Goal: Task Accomplishment & Management: Use online tool/utility

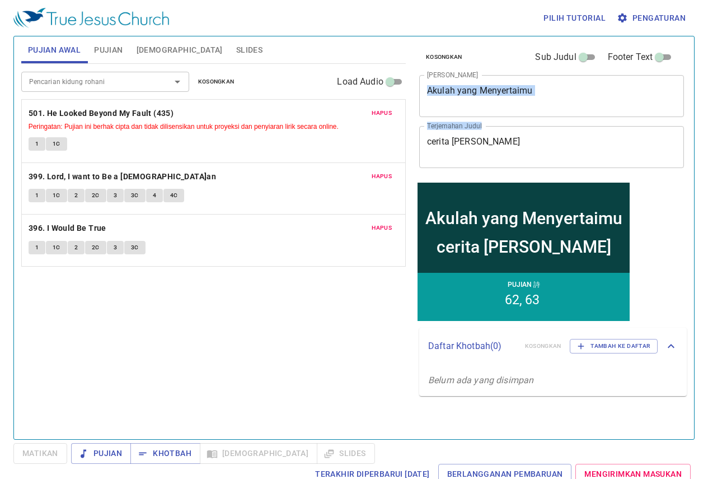
drag, startPoint x: 536, startPoint y: 109, endPoint x: 484, endPoint y: 139, distance: 59.9
click at [484, 139] on div "Kosongkan Sub Judul Footer Text Judul Khotbah Akulah yang Menyertaimu x Judul K…" at bounding box center [551, 107] width 272 height 143
click at [488, 158] on div "cerita nabi musa x Terjemahan Judul" at bounding box center [551, 147] width 265 height 42
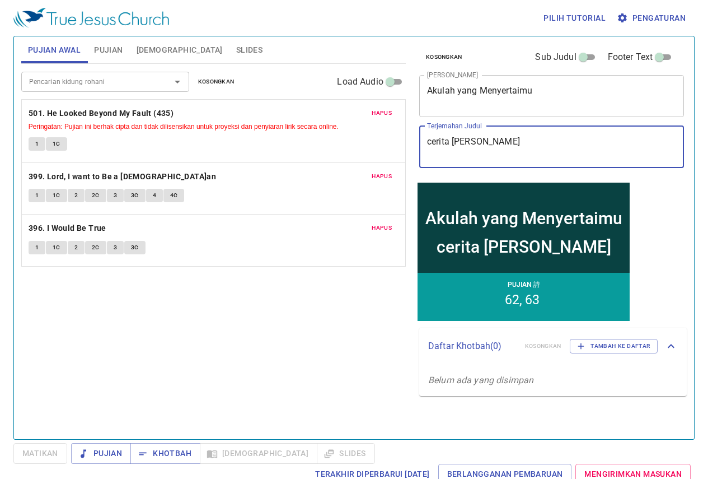
drag, startPoint x: 540, startPoint y: 139, endPoint x: 387, endPoint y: 144, distance: 152.3
click at [387, 144] on div "Pujian Awal Pujian Alkitab Slides Pencarian kidung rohani Pencarian kidung roha…" at bounding box center [354, 233] width 675 height 403
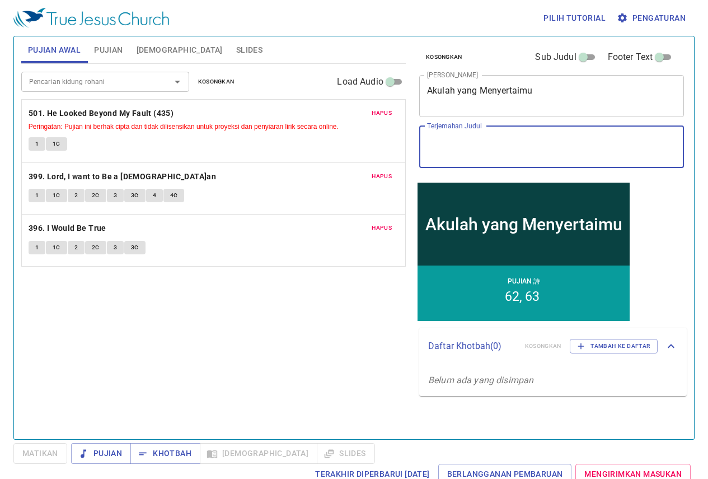
click at [218, 93] on div "Pencarian kidung rohani Pencarian kidung rohani Kosongkan Load Audio" at bounding box center [213, 82] width 385 height 36
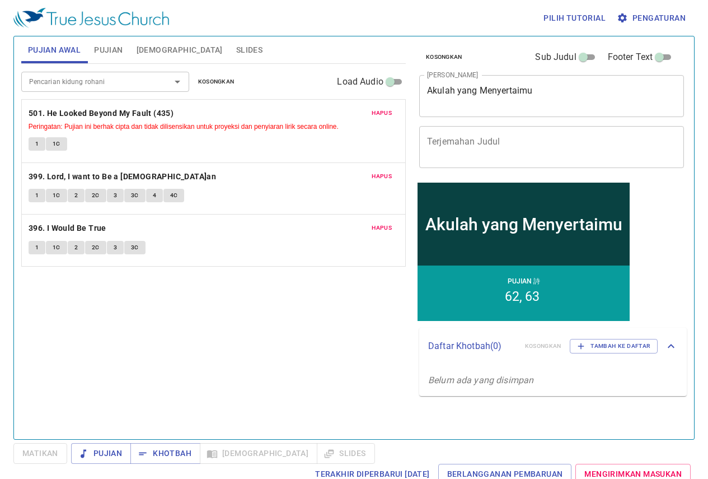
click at [217, 86] on span "Kosongkan" at bounding box center [216, 82] width 36 height 10
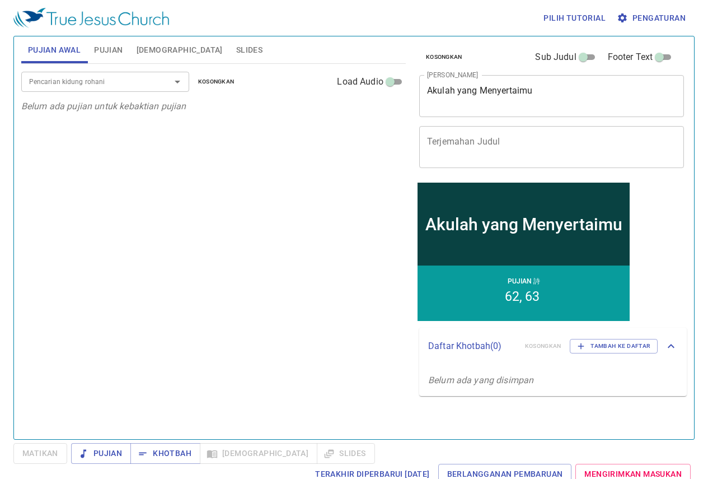
click at [115, 54] on span "Pujian" at bounding box center [108, 50] width 29 height 14
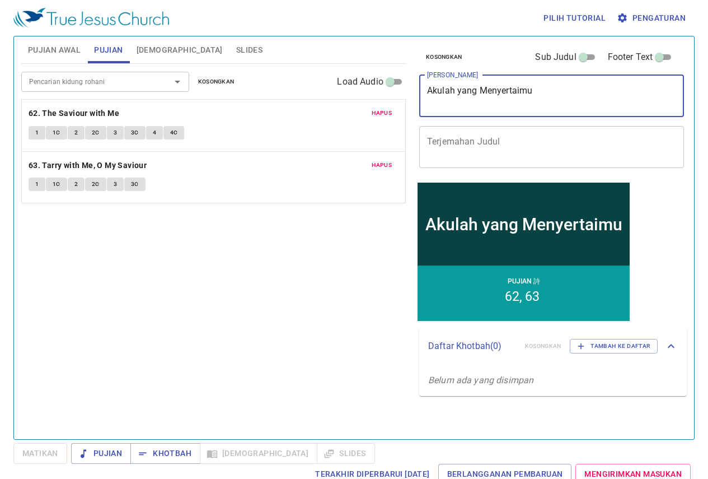
drag, startPoint x: 612, startPoint y: 97, endPoint x: 206, endPoint y: 55, distance: 408.0
click at [206, 55] on div "Pujian Awal Pujian Alkitab Slides Pencarian kidung rohani Pencarian kidung roha…" at bounding box center [354, 233] width 675 height 403
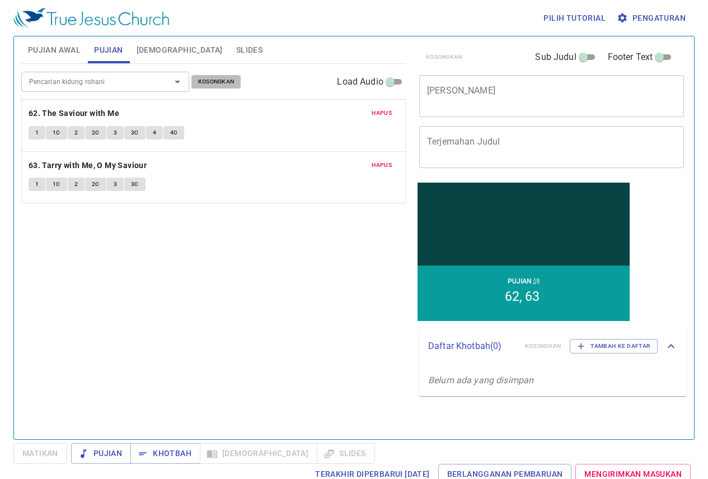
click at [213, 88] on button "Kosongkan" at bounding box center [216, 81] width 50 height 13
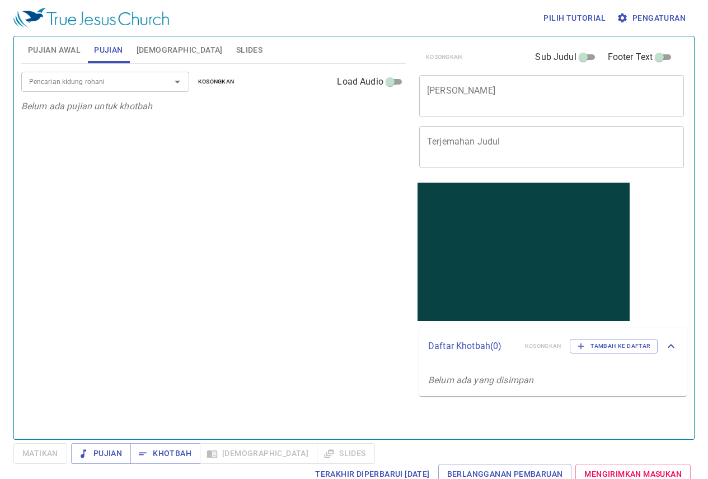
click at [104, 92] on div "Pencarian kidung rohani Pencarian kidung rohani Kosongkan Load Audio" at bounding box center [213, 82] width 385 height 36
click at [453, 113] on div "x Judul Khotbah" at bounding box center [551, 96] width 265 height 42
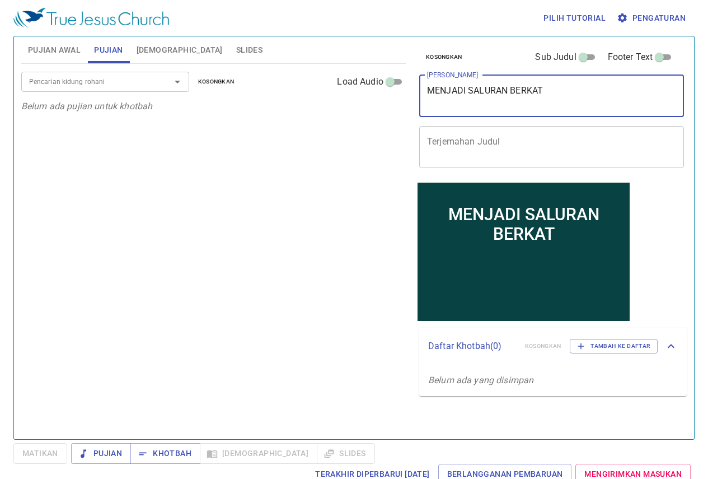
type textarea "MENJADI SALURAN BERKAT"
click at [101, 77] on input "Pencarian kidung rohani" at bounding box center [89, 81] width 128 height 13
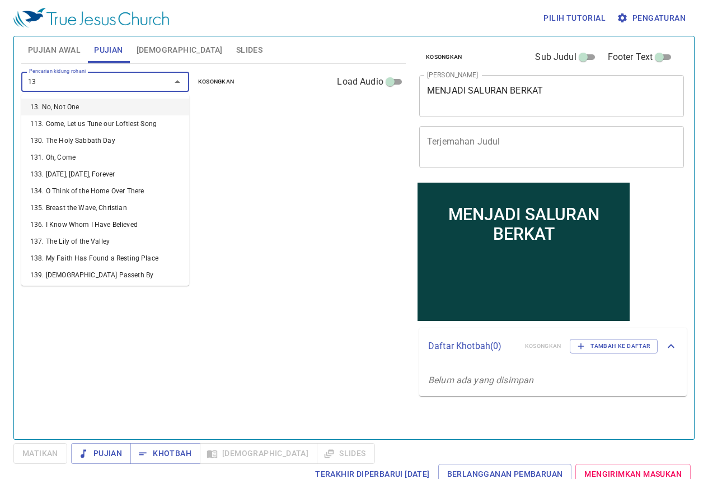
type input "131"
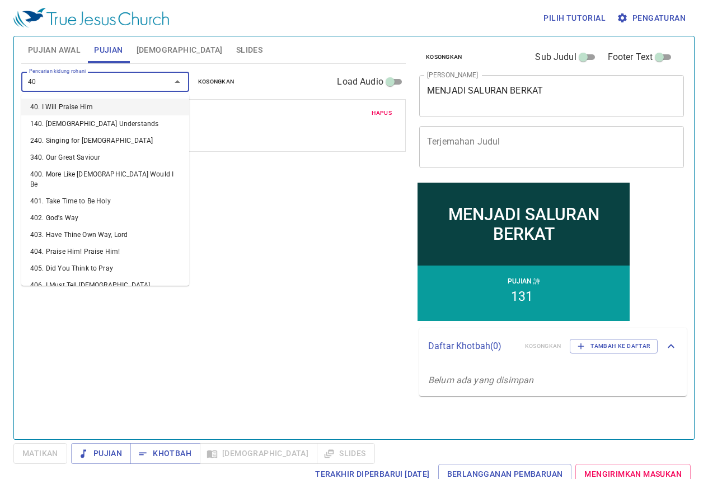
type input "409"
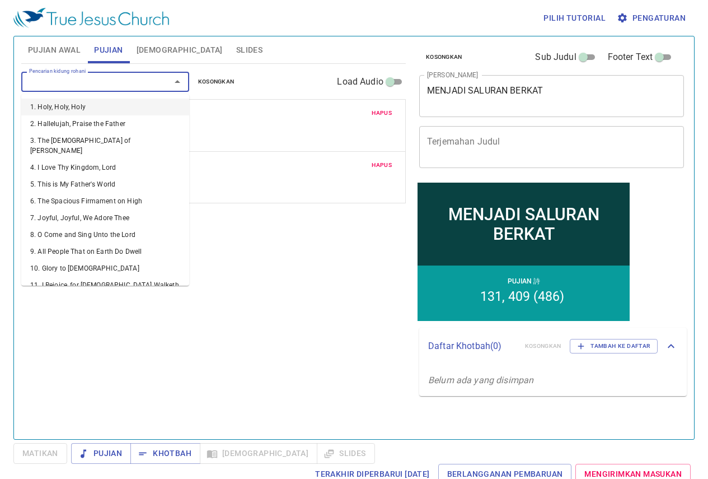
click at [119, 81] on input "Pencarian kidung rohani" at bounding box center [89, 81] width 128 height 13
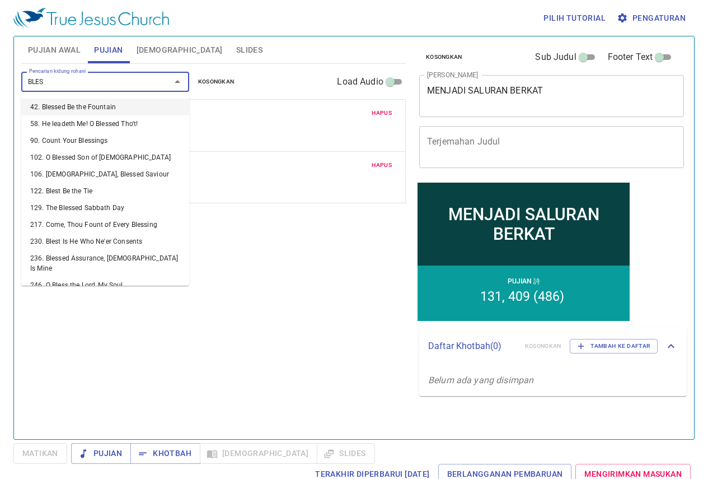
type input "BLESS"
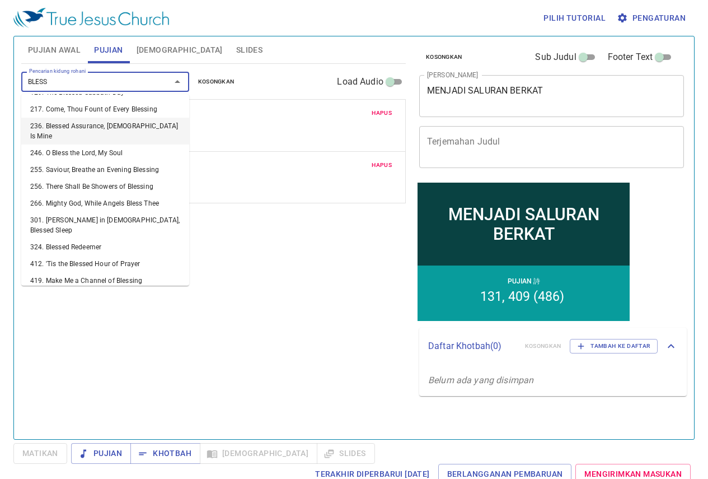
scroll to position [112, 0]
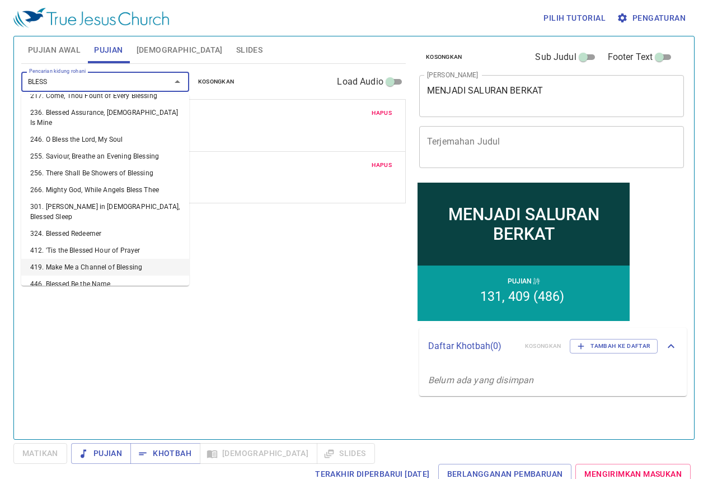
click at [120, 259] on li "419. Make Me a Channel of Blessing" at bounding box center [105, 267] width 168 height 17
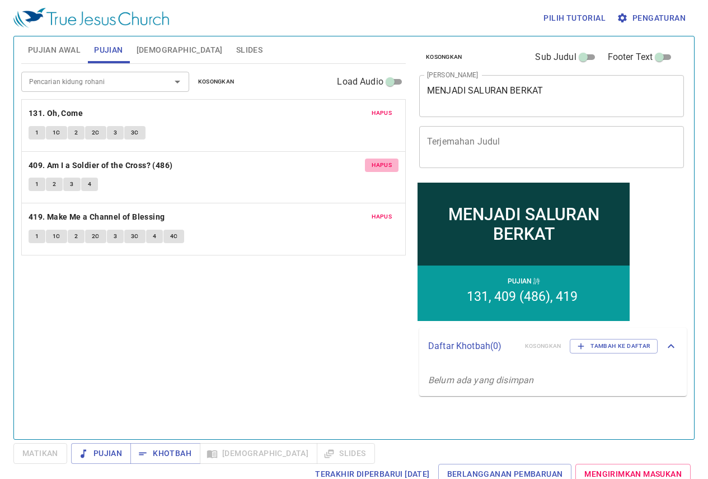
click at [391, 161] on span "Hapus" at bounding box center [382, 165] width 20 height 10
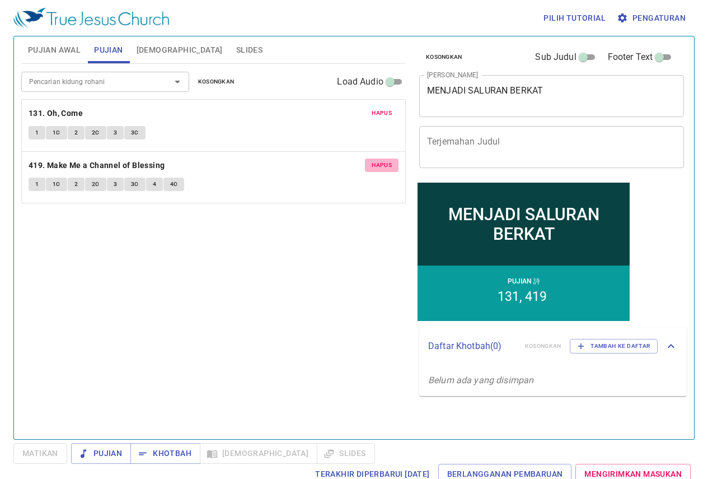
click at [385, 166] on span "Hapus" at bounding box center [382, 165] width 20 height 10
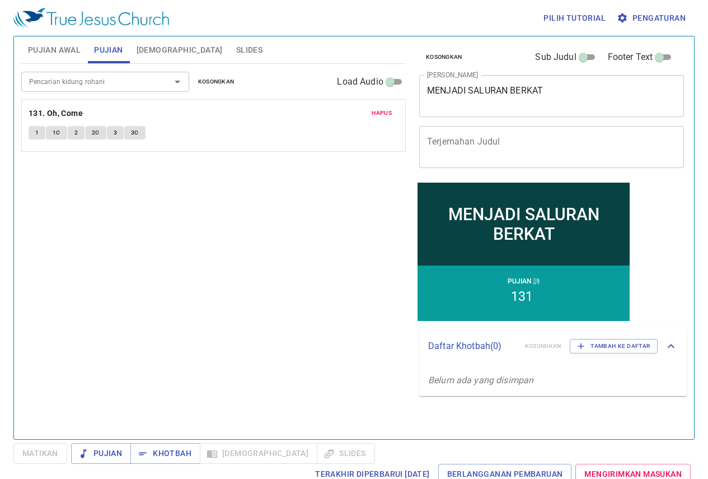
click at [60, 81] on input "Pencarian kidung rohani" at bounding box center [89, 81] width 128 height 13
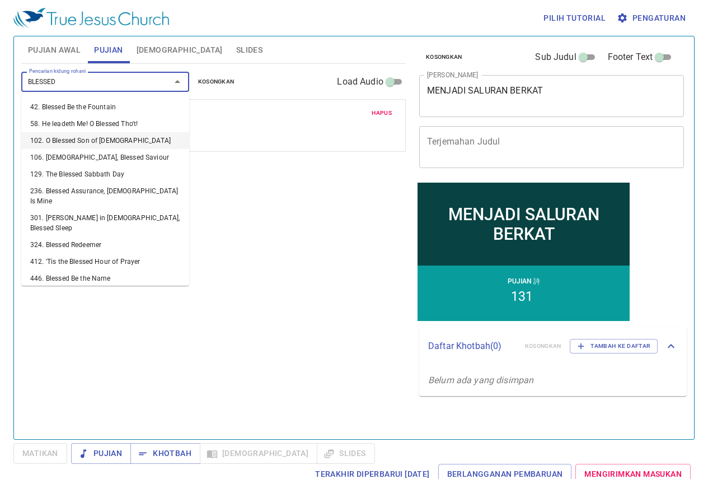
scroll to position [5, 0]
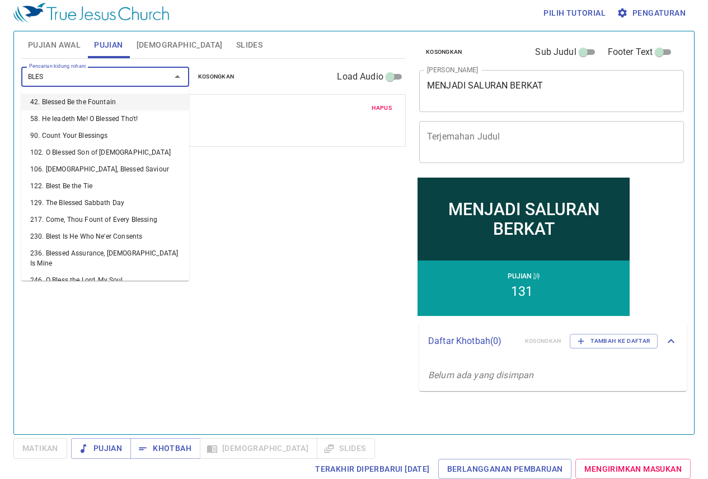
type input "BLESS"
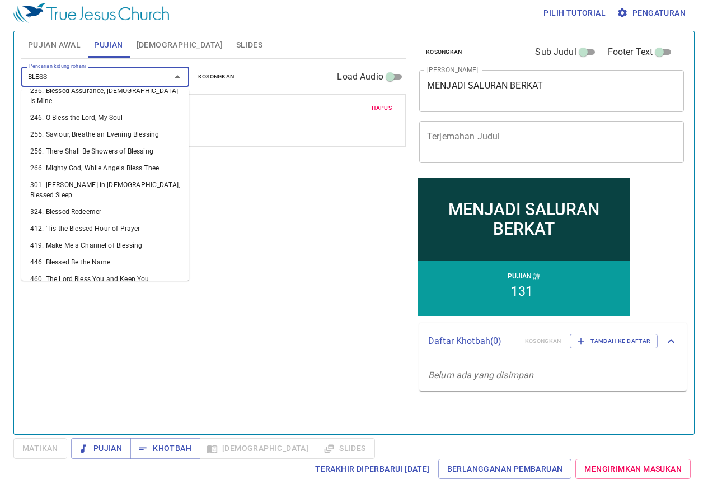
scroll to position [137, 0]
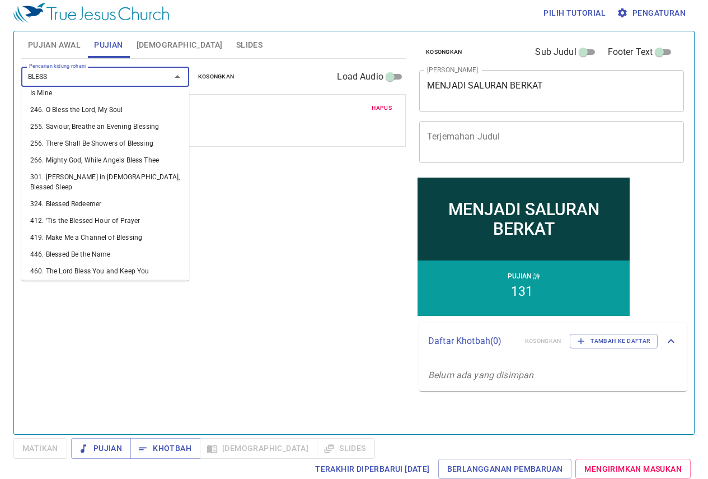
click at [103, 279] on li "494. Make Me a Blessing" at bounding box center [105, 287] width 168 height 17
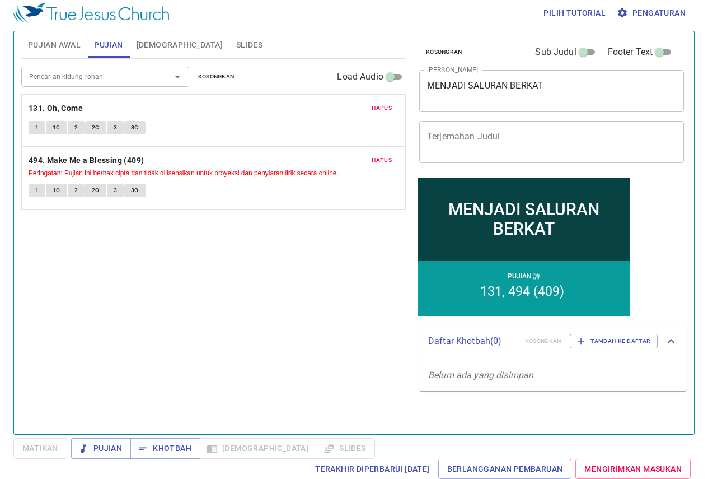
click at [237, 121] on div "1 1C 2 2C 3 3C" at bounding box center [214, 129] width 370 height 16
click at [16, 44] on div "Pujian Awal Pujian Alkitab Slides Pencarian kidung rohani Pencarian kidung roha…" at bounding box center [353, 233] width 681 height 404
click at [58, 47] on span "Pujian Awal" at bounding box center [54, 45] width 53 height 14
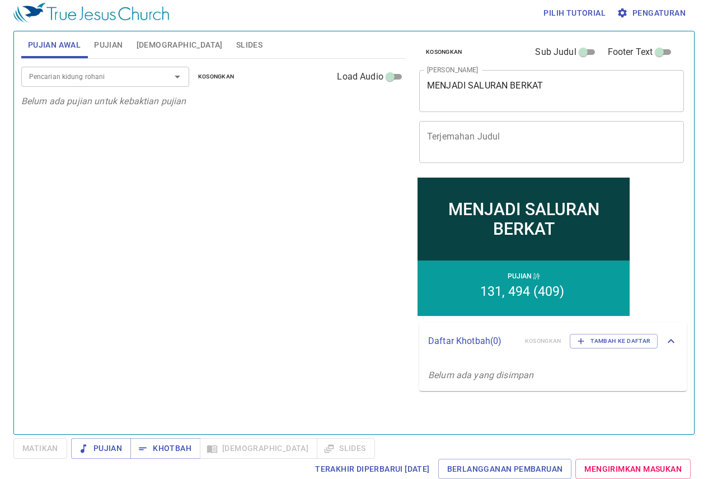
click at [320, 188] on div "Pencarian kidung rohani Pencarian kidung rohani Kosongkan Load Audio Belum ada …" at bounding box center [213, 242] width 385 height 366
click at [236, 44] on span "Slides" at bounding box center [249, 45] width 26 height 14
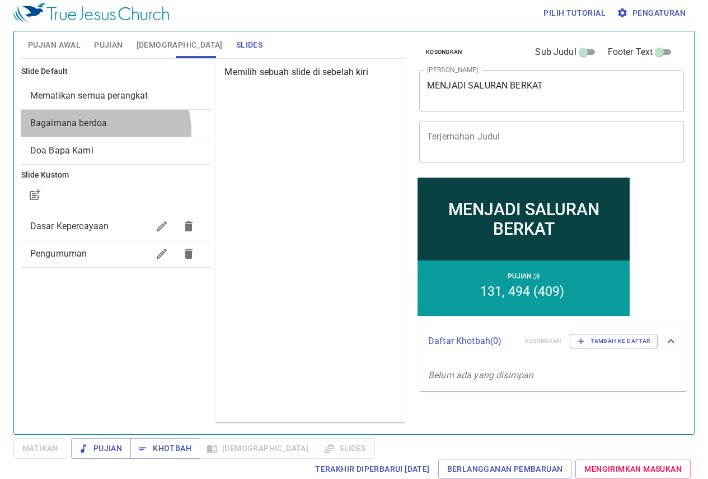
click at [105, 132] on div "Bagaimana berdoa" at bounding box center [116, 123] width 190 height 27
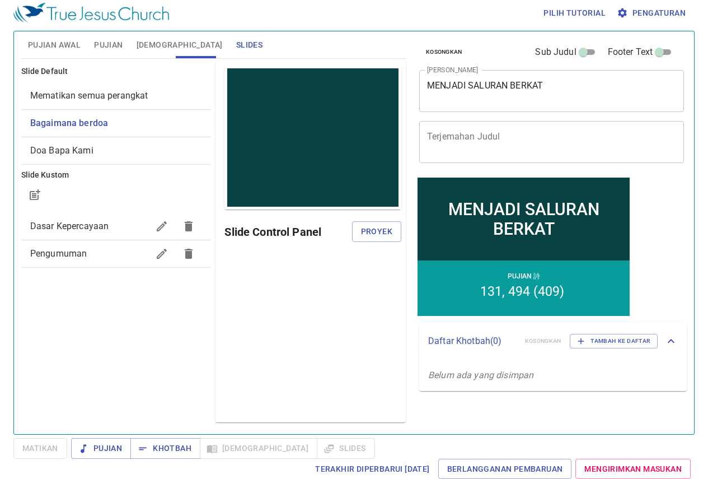
scroll to position [0, 0]
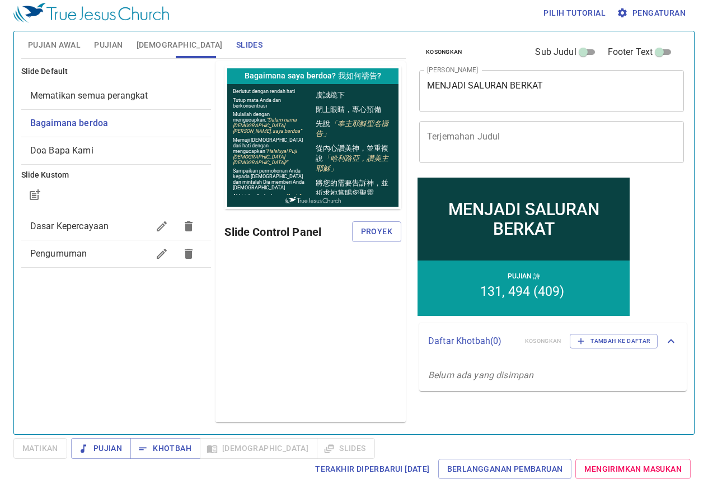
click at [130, 92] on span "Mematikan semua perangkat" at bounding box center [89, 95] width 118 height 11
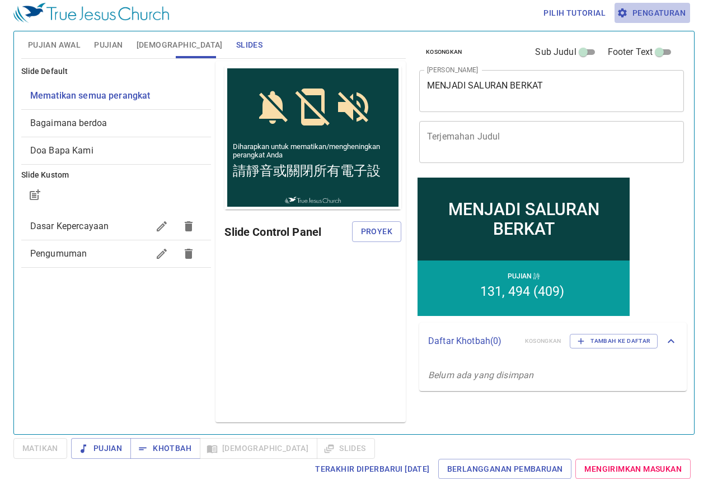
click at [570, 22] on button "Pengaturan" at bounding box center [653, 13] width 76 height 21
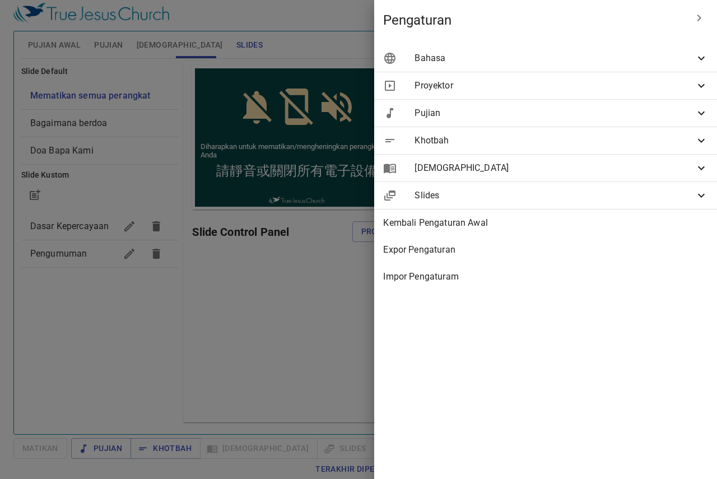
click at [570, 52] on span "Bahasa" at bounding box center [554, 58] width 280 height 13
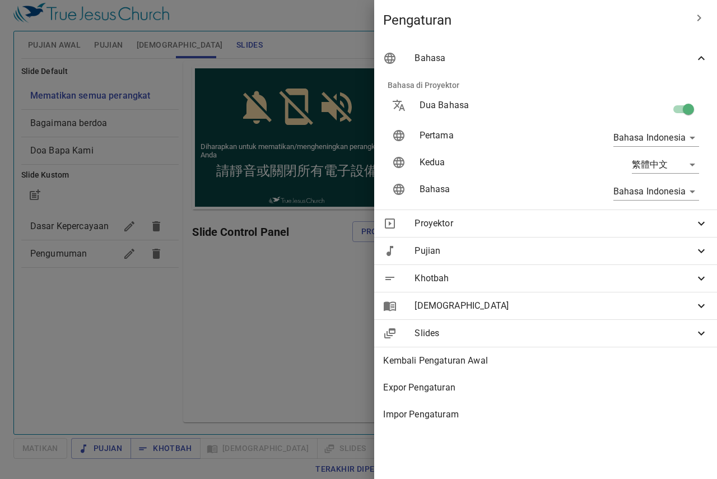
click at [570, 109] on div at bounding box center [640, 109] width 135 height 39
click at [570, 104] on input "checkbox" at bounding box center [688, 111] width 64 height 21
checkbox input "false"
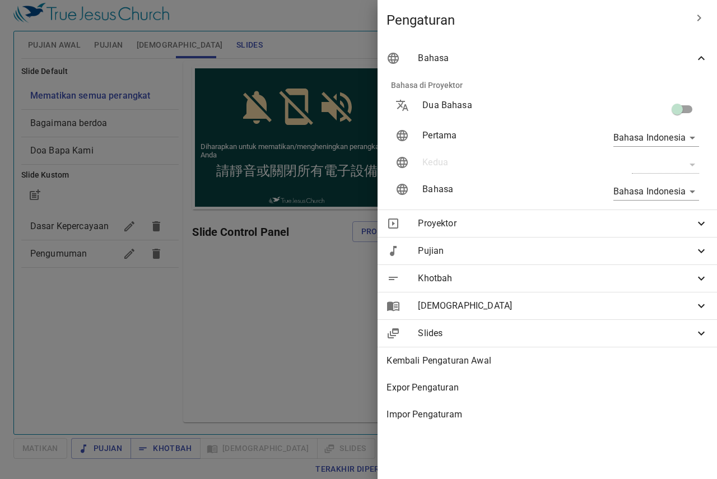
click at [181, 50] on div at bounding box center [358, 239] width 717 height 479
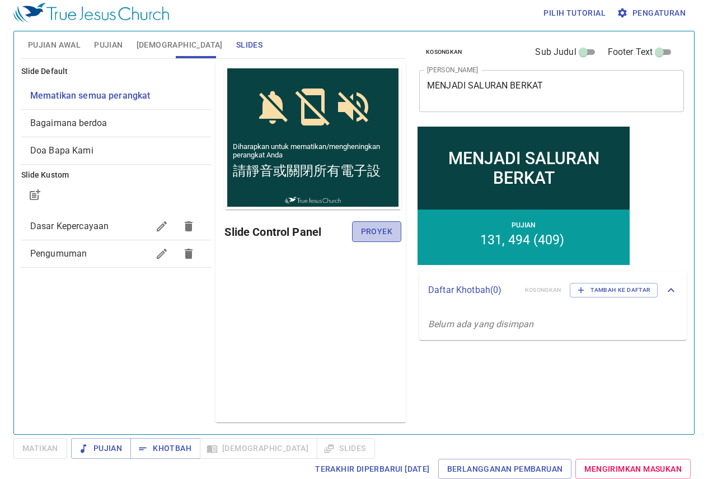
click at [375, 233] on span "Proyek" at bounding box center [376, 231] width 31 height 14
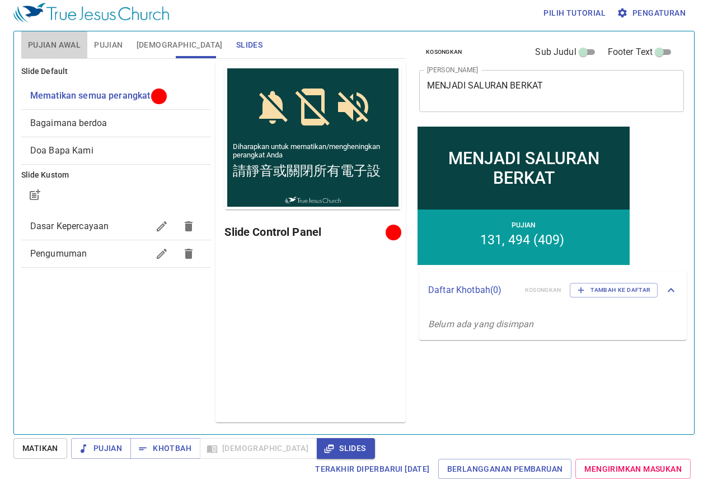
click at [53, 48] on span "Pujian Awal" at bounding box center [54, 45] width 53 height 14
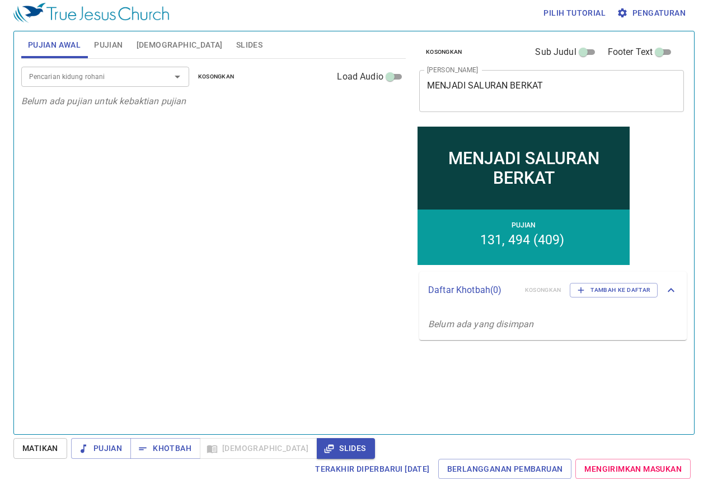
click at [175, 160] on div "Pencarian kidung rohani Pencarian kidung rohani Kosongkan Load Audio Belum ada …" at bounding box center [213, 242] width 385 height 366
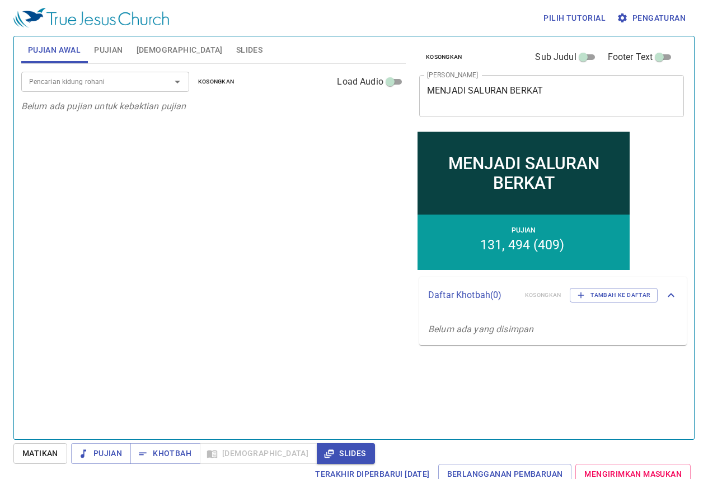
click at [504, 4] on div "Pilih tutorial Pengaturan" at bounding box center [351, 18] width 677 height 36
click at [74, 90] on div "Pencarian kidung rohani" at bounding box center [105, 82] width 168 height 20
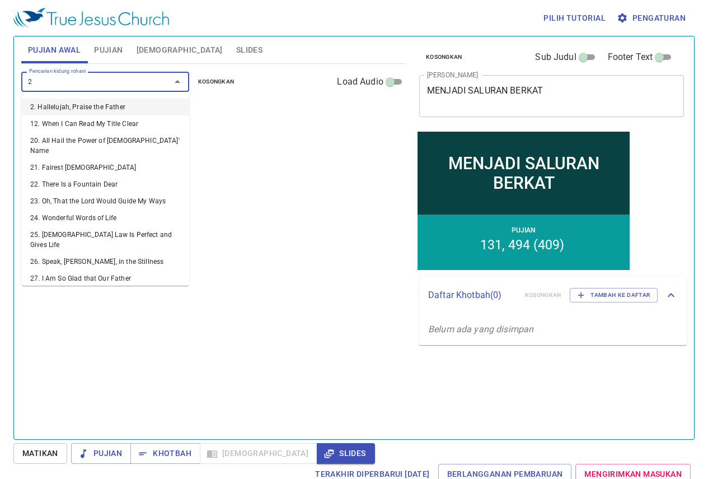
type input "24"
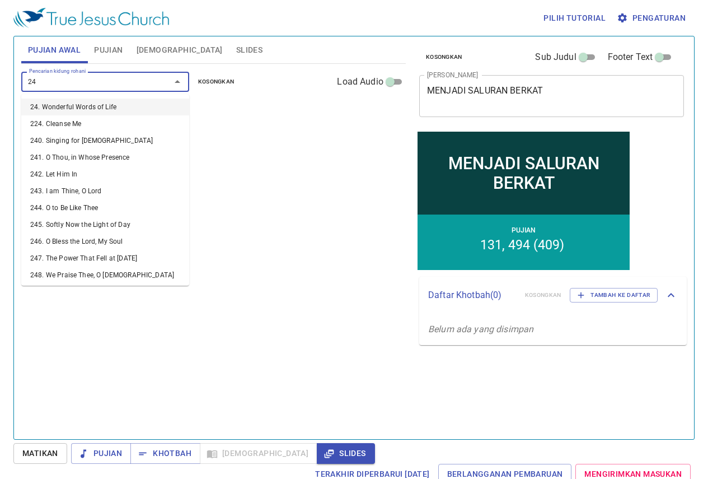
click at [77, 100] on li "24. Wonderful Words of Life" at bounding box center [105, 107] width 168 height 17
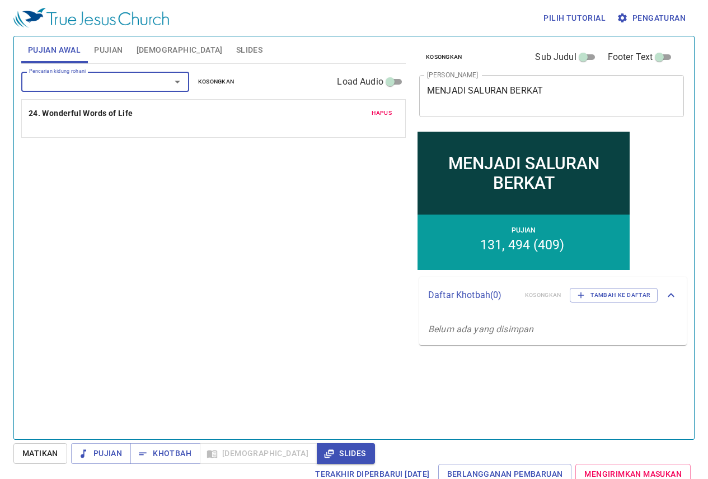
click at [79, 83] on input "Pencarian kidung rohani" at bounding box center [89, 81] width 128 height 13
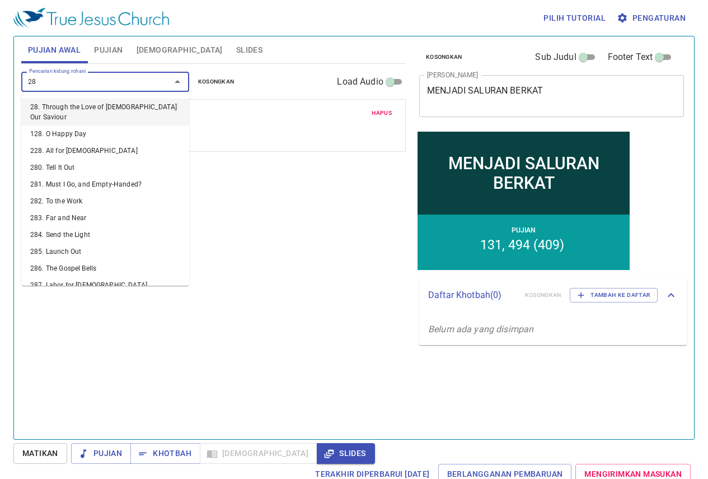
type input "287"
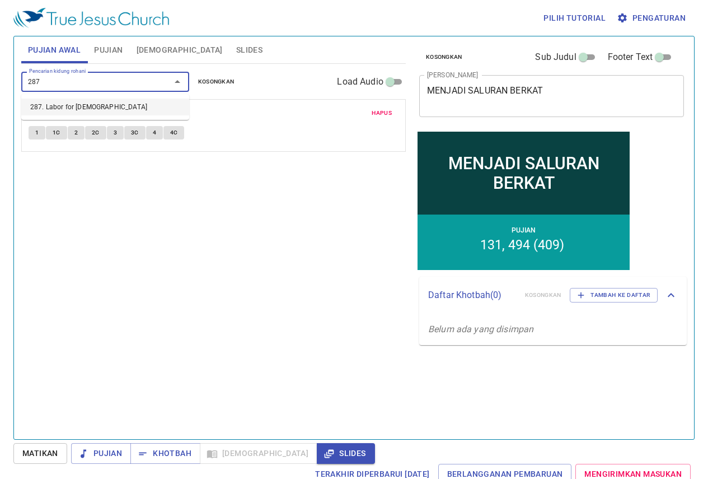
click at [88, 101] on li "287. Labor for [DEMOGRAPHIC_DATA]" at bounding box center [105, 107] width 168 height 17
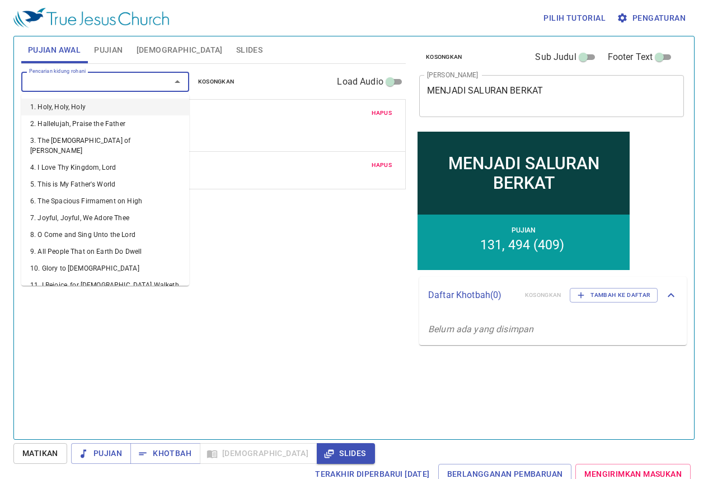
click at [83, 82] on input "Pencarian kidung rohani" at bounding box center [89, 81] width 128 height 13
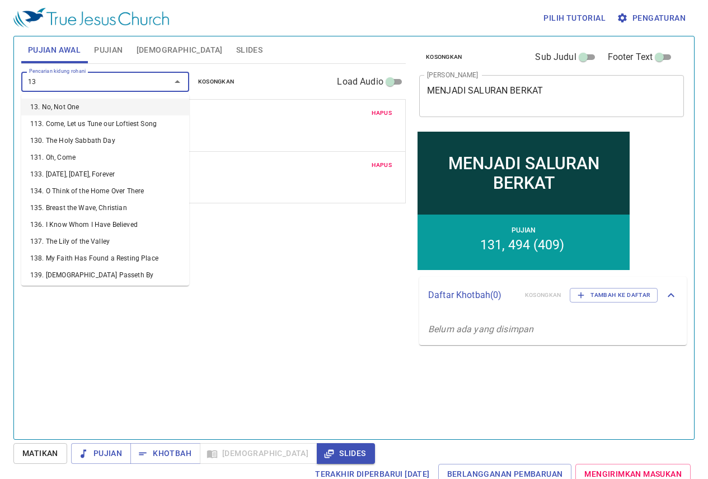
type input "130"
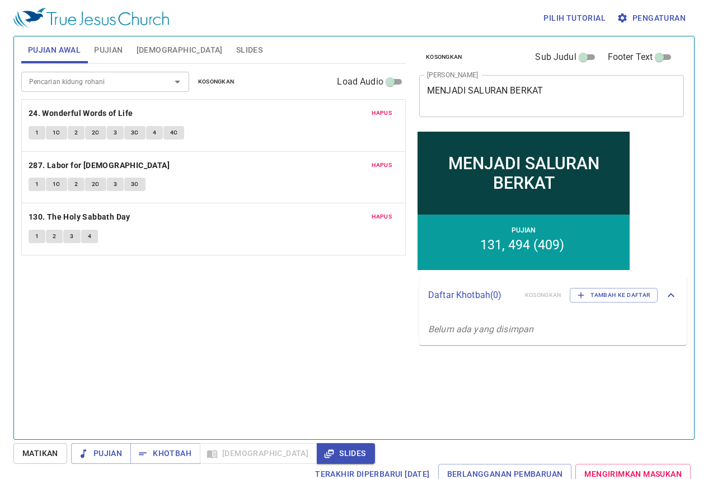
click at [188, 319] on div "Pencarian kidung rohani Pencarian kidung rohani Kosongkan Load Audio Hapus 24. …" at bounding box center [213, 247] width 385 height 366
click at [230, 52] on button "Slides" at bounding box center [250, 49] width 40 height 27
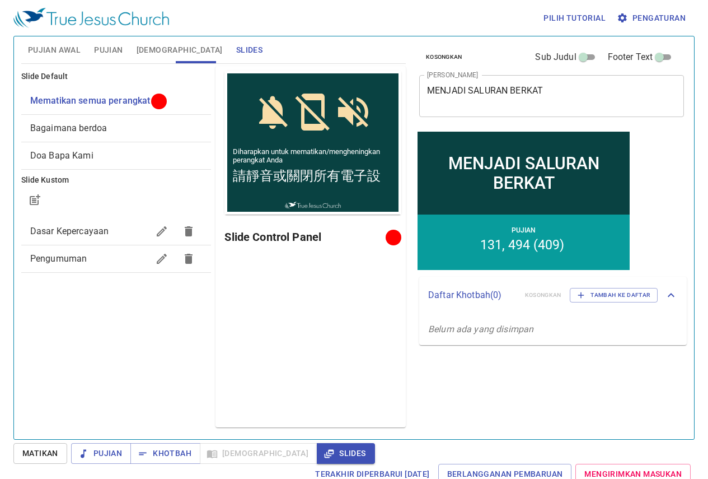
click at [167, 123] on span "Bagaimana berdoa" at bounding box center [116, 127] width 172 height 13
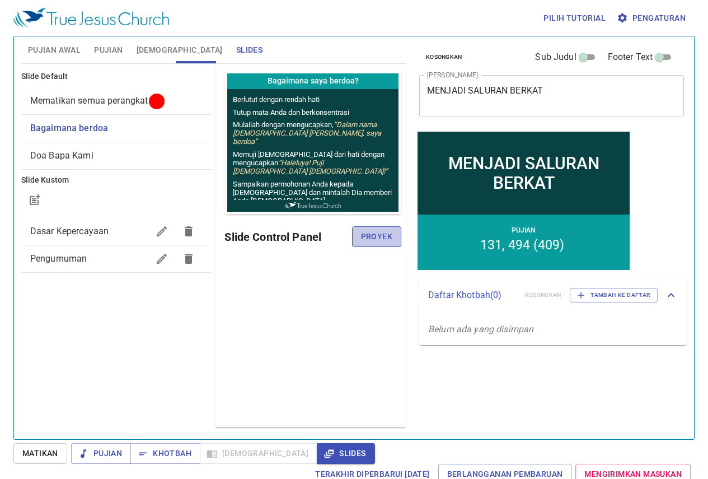
click at [381, 240] on span "Proyek" at bounding box center [376, 237] width 31 height 14
click at [277, 287] on div "Pratinjau Slide Control Panel" at bounding box center [311, 246] width 190 height 361
click at [153, 48] on span "[DEMOGRAPHIC_DATA]" at bounding box center [180, 50] width 86 height 14
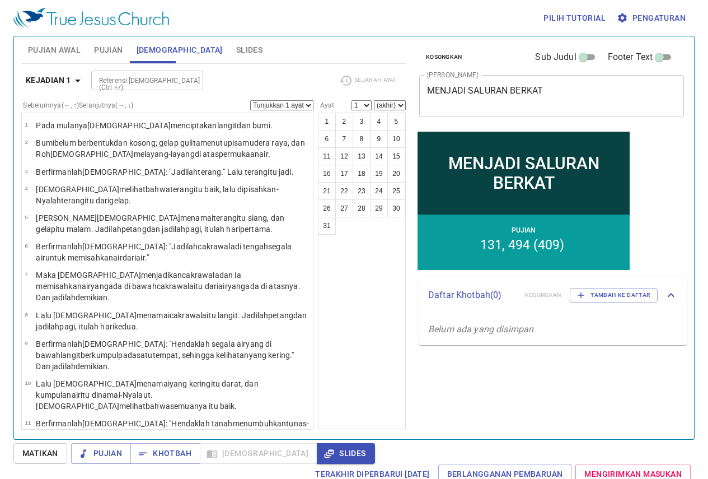
click at [102, 57] on button "Pujian" at bounding box center [108, 49] width 42 height 27
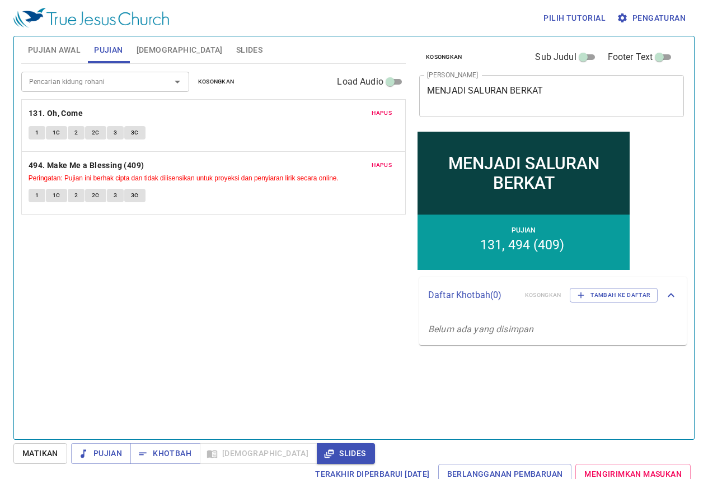
click at [65, 49] on span "Pujian Awal" at bounding box center [54, 50] width 53 height 14
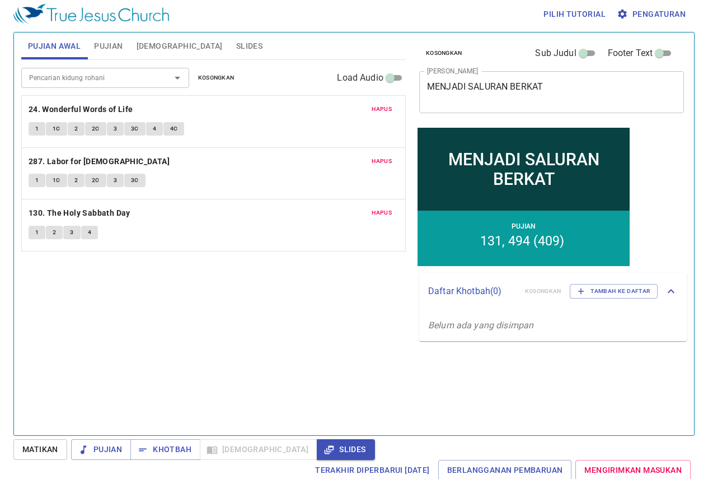
scroll to position [5, 0]
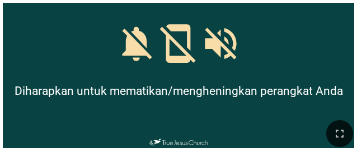
drag, startPoint x: 339, startPoint y: 134, endPoint x: 340, endPoint y: 171, distance: 37.0
click at [339, 134] on icon "button" at bounding box center [339, 133] width 13 height 13
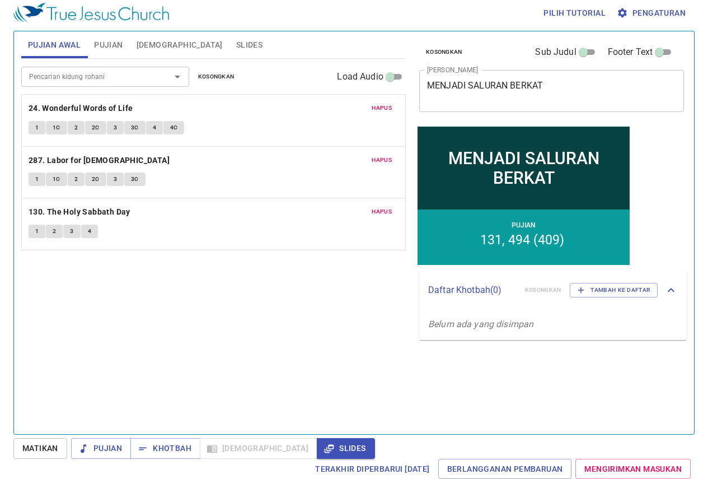
scroll to position [5, 0]
drag, startPoint x: 210, startPoint y: 294, endPoint x: 189, endPoint y: 299, distance: 21.7
click at [189, 299] on div "Pencarian kidung rohani Pencarian kidung rohani Kosongkan Load Audio Hapus 24. …" at bounding box center [213, 242] width 385 height 366
click at [236, 42] on span "Slides" at bounding box center [249, 45] width 26 height 14
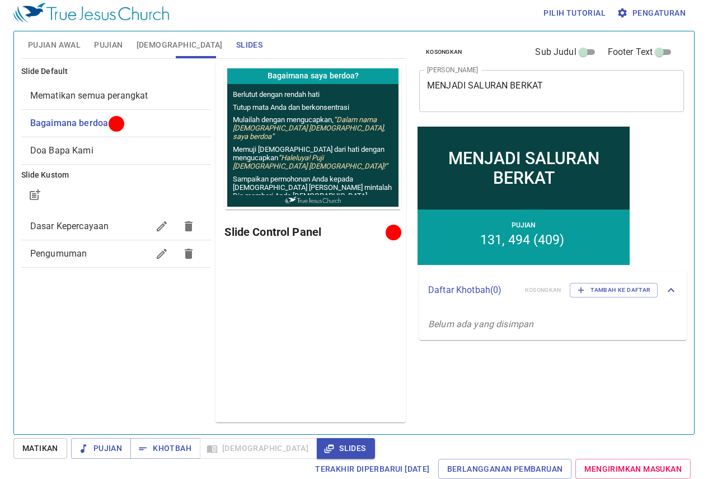
click at [237, 344] on div "Pratinjau Slide Control Panel" at bounding box center [311, 241] width 190 height 361
click at [79, 444] on icon "button" at bounding box center [83, 448] width 11 height 11
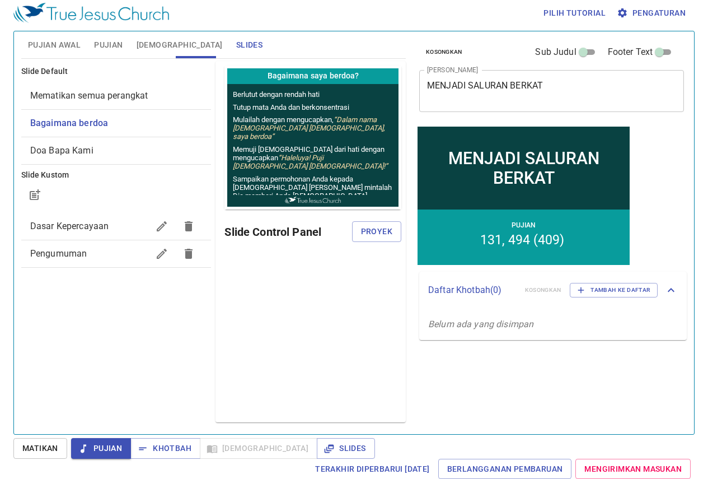
click at [92, 386] on div "Slide Default Mematikan semua perangkat Bagaimana berdoa Doa Bapa Kami Slide Ku…" at bounding box center [116, 242] width 195 height 366
click at [104, 43] on span "Pujian" at bounding box center [108, 45] width 29 height 14
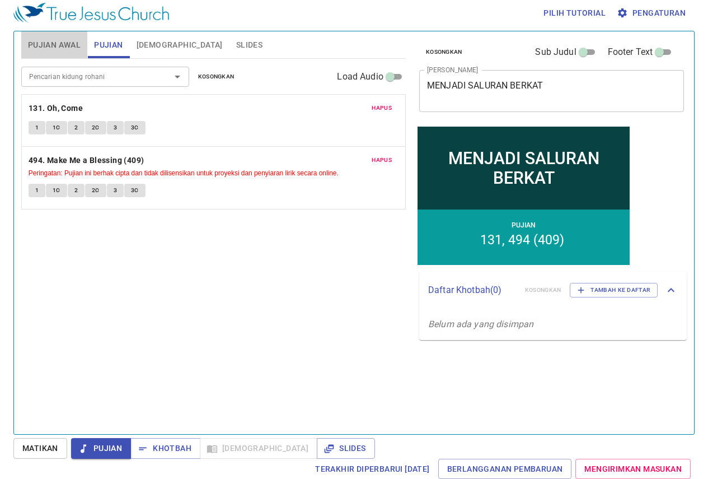
click at [72, 51] on span "Pujian Awal" at bounding box center [54, 45] width 53 height 14
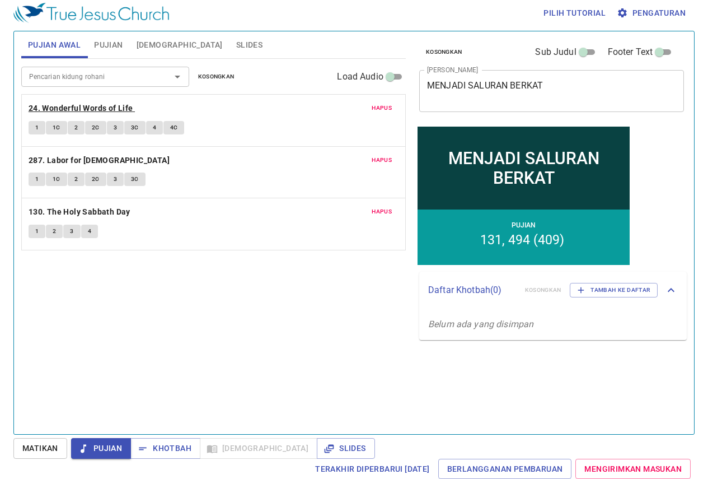
click at [65, 104] on b "24. Wonderful Words of Life" at bounding box center [81, 108] width 105 height 14
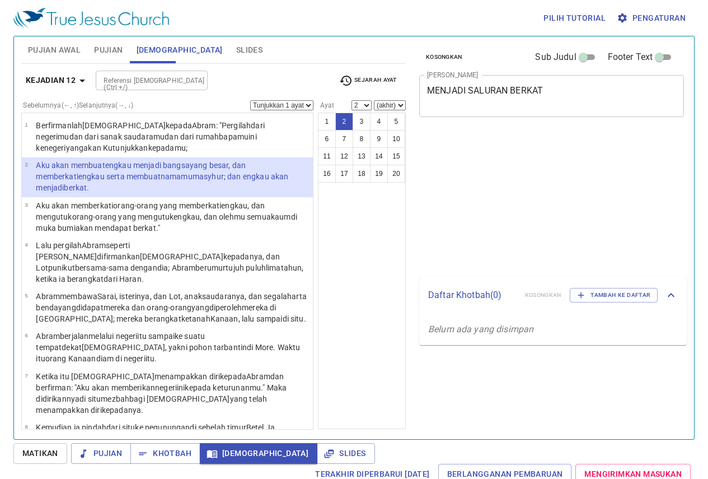
select select "2"
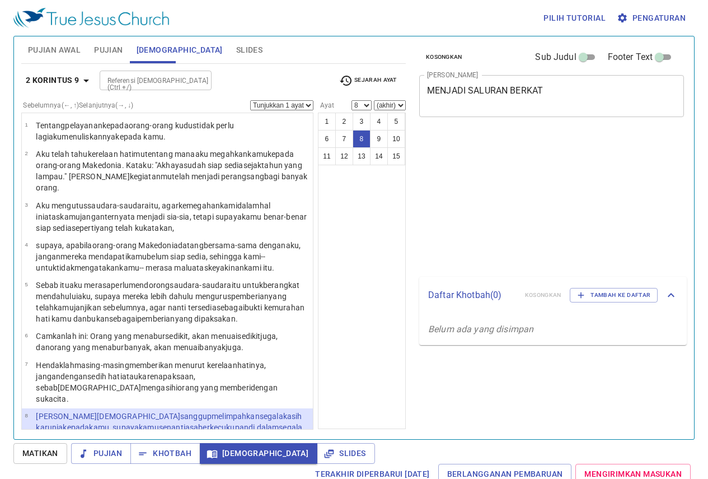
select select "8"
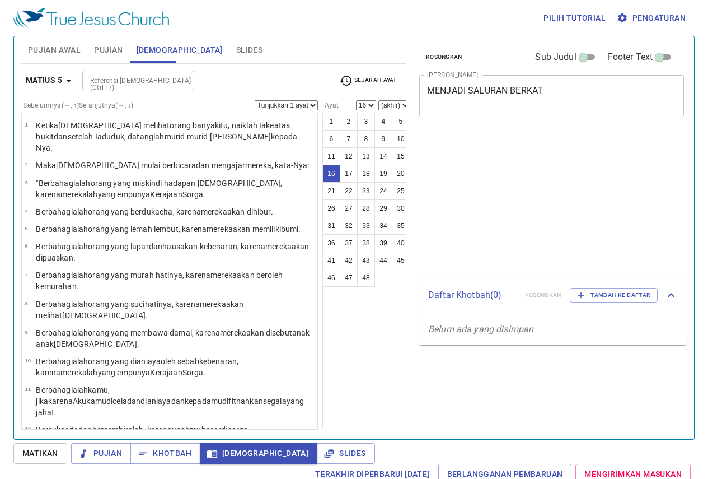
select select "16"
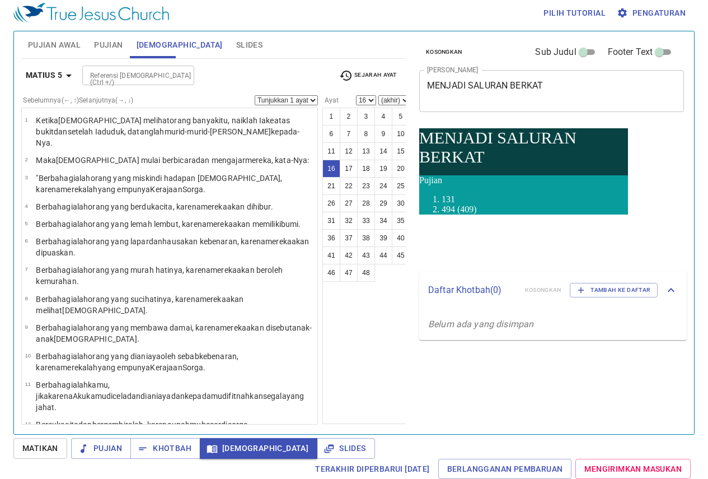
click at [175, 442] on span "Khotbah" at bounding box center [165, 448] width 52 height 14
click at [371, 386] on div "1 2 3 4 5 6 7 8 9 10 11 12 13 14 15 16 17 18 19 20 21 22 23 24 25 26 27 28 29 3…" at bounding box center [366, 265] width 88 height 316
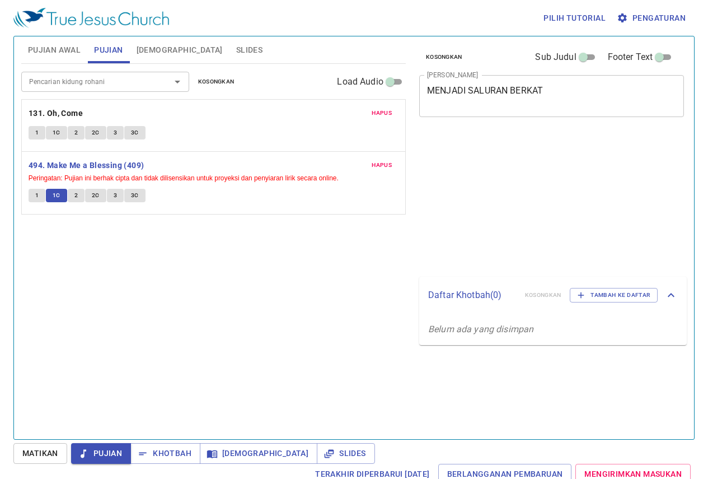
scroll to position [5, 0]
